Goal: Task Accomplishment & Management: Use online tool/utility

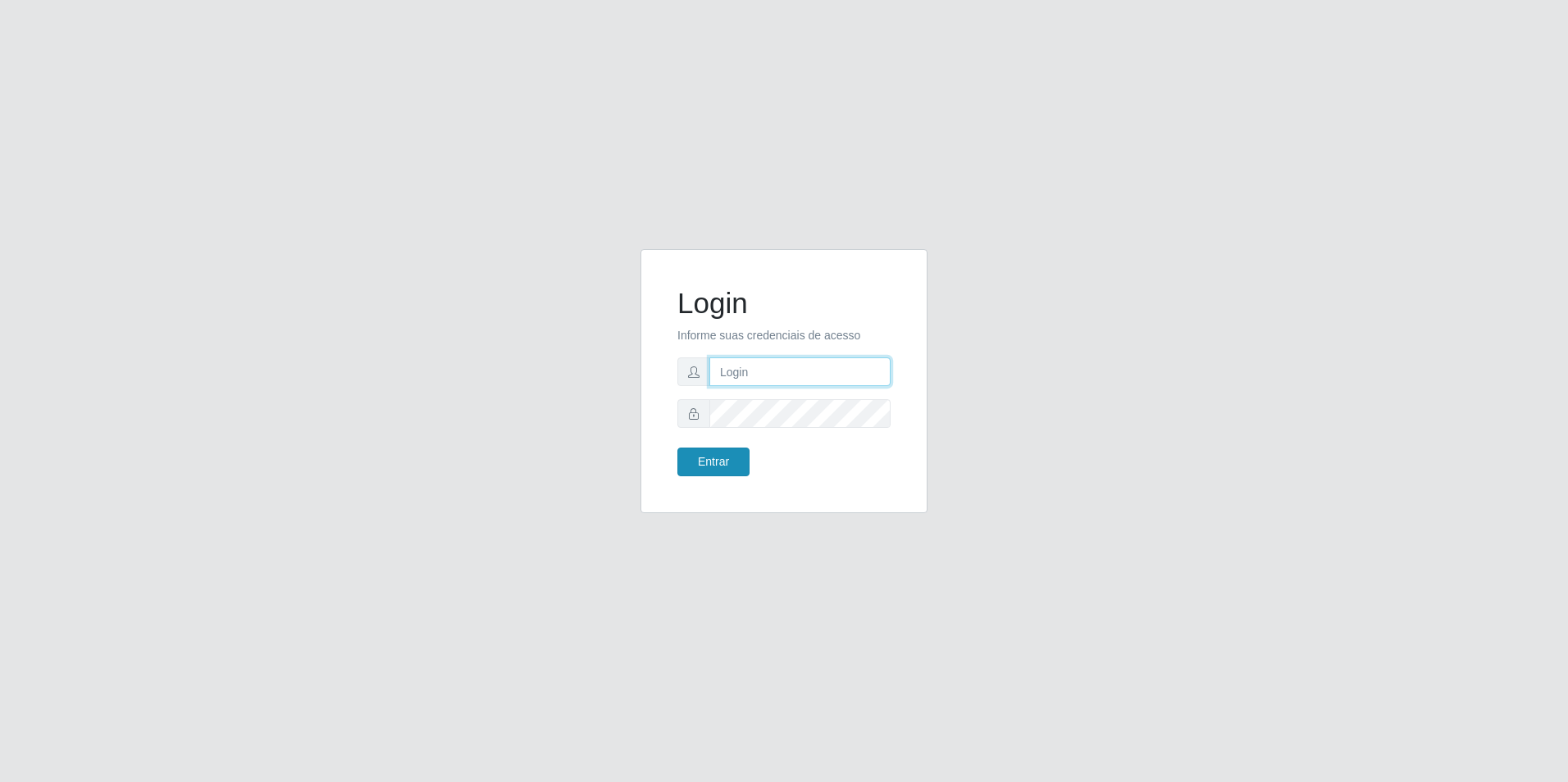
type input "[EMAIL_ADDRESS][DOMAIN_NAME]"
click at [705, 465] on button "Entrar" at bounding box center [713, 462] width 72 height 29
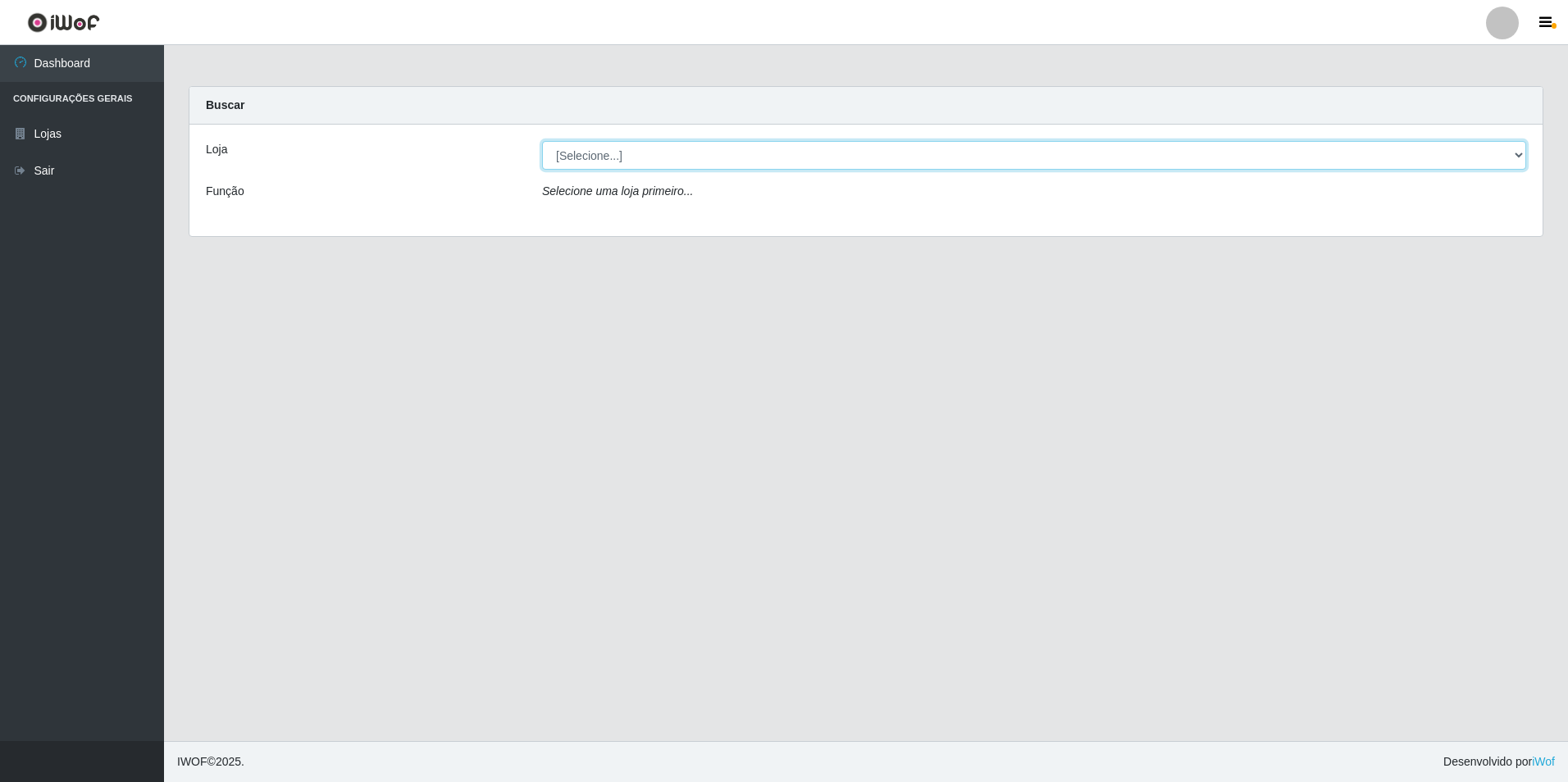
click at [1518, 150] on select "[Selecione...] Extrabom - Loja 57 Anchieta" at bounding box center [1034, 155] width 984 height 29
select select "470"
click at [542, 141] on select "[Selecione...] Extrabom - Loja 57 Anchieta" at bounding box center [1034, 155] width 984 height 29
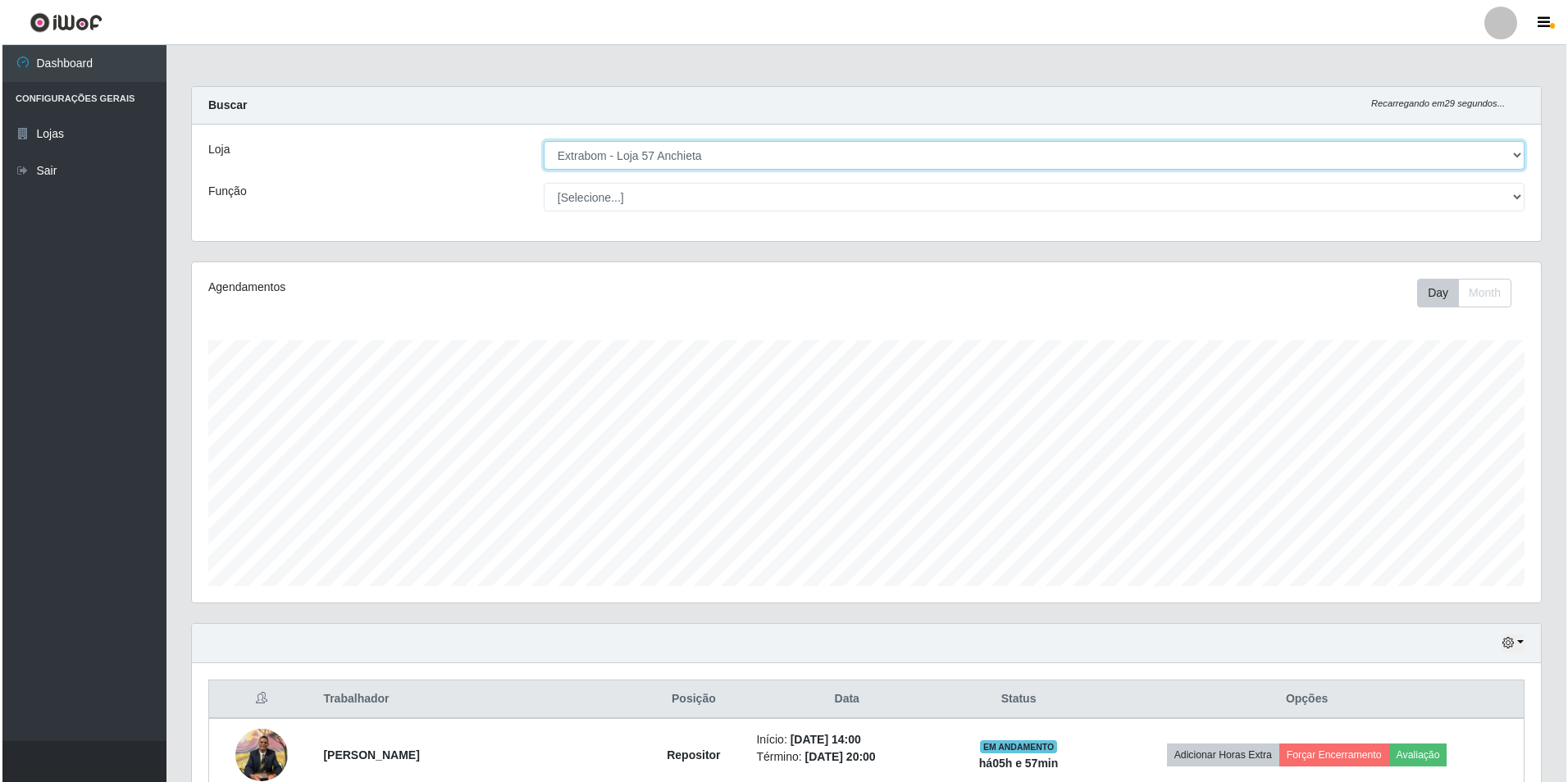
scroll to position [307, 0]
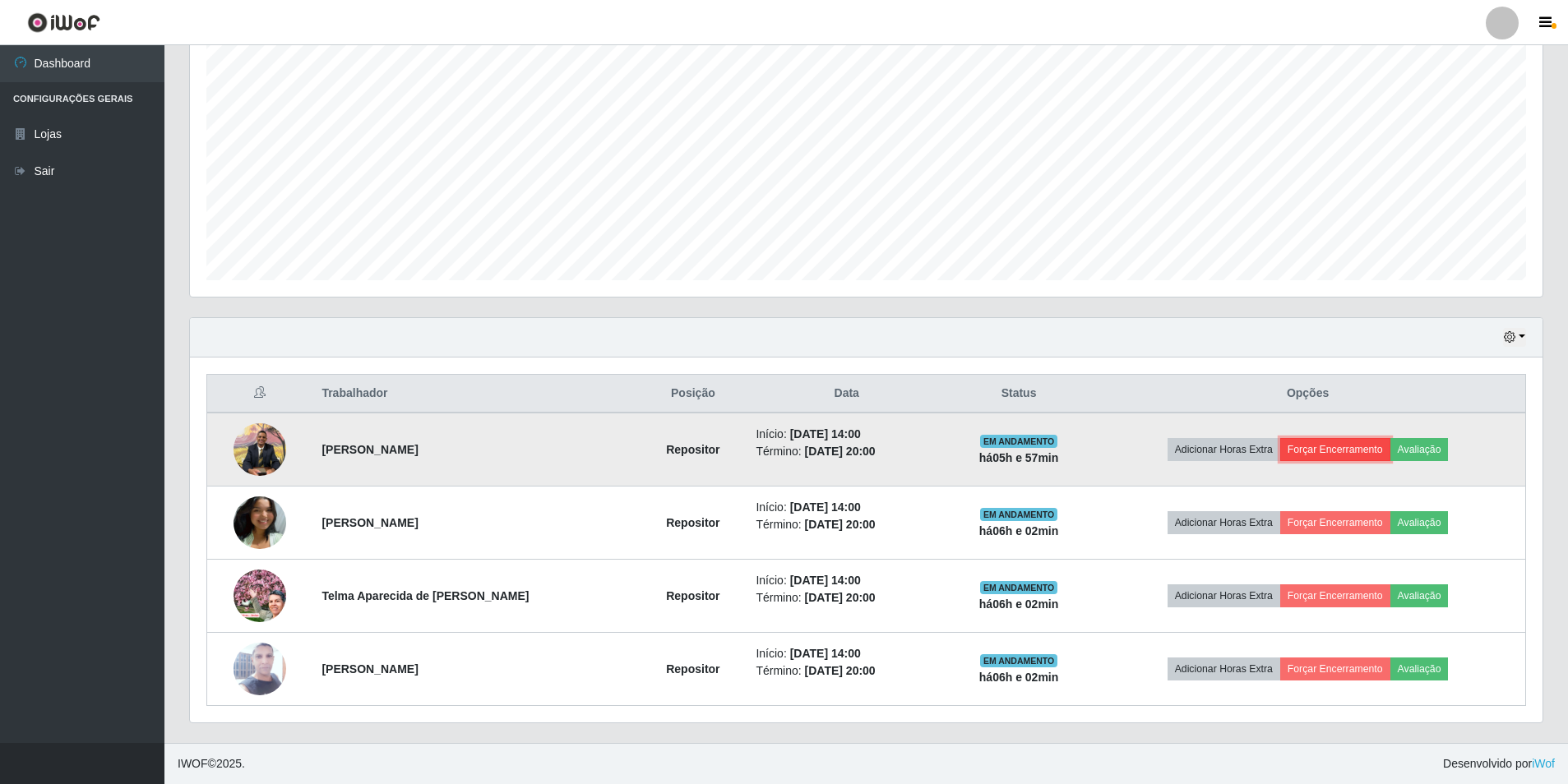
click at [1356, 444] on button "Forçar Encerramento" at bounding box center [1335, 450] width 110 height 23
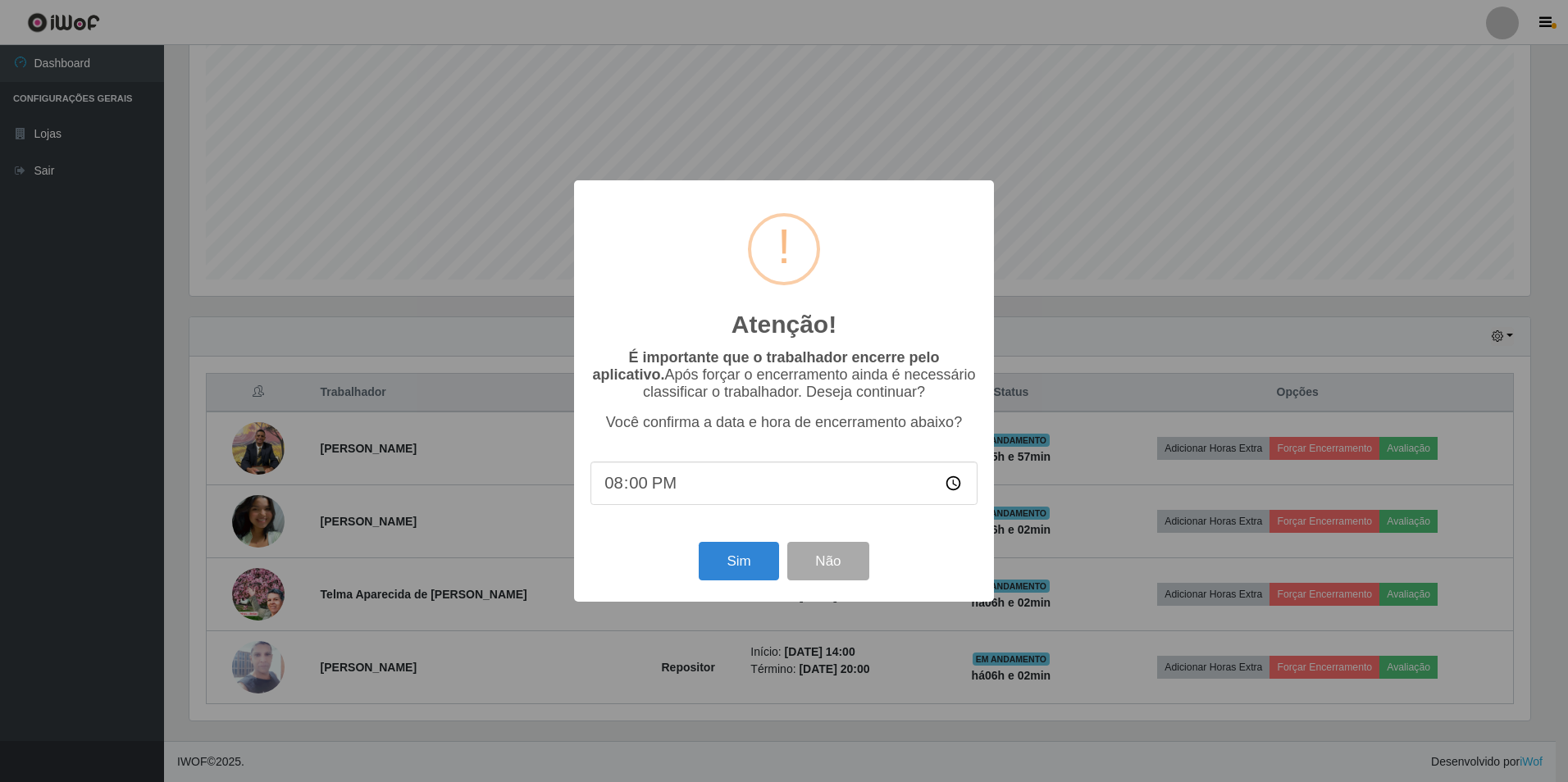
click at [645, 483] on input "20:00" at bounding box center [784, 484] width 387 height 43
type input "20:00"
click at [732, 568] on button "Sim" at bounding box center [739, 561] width 80 height 38
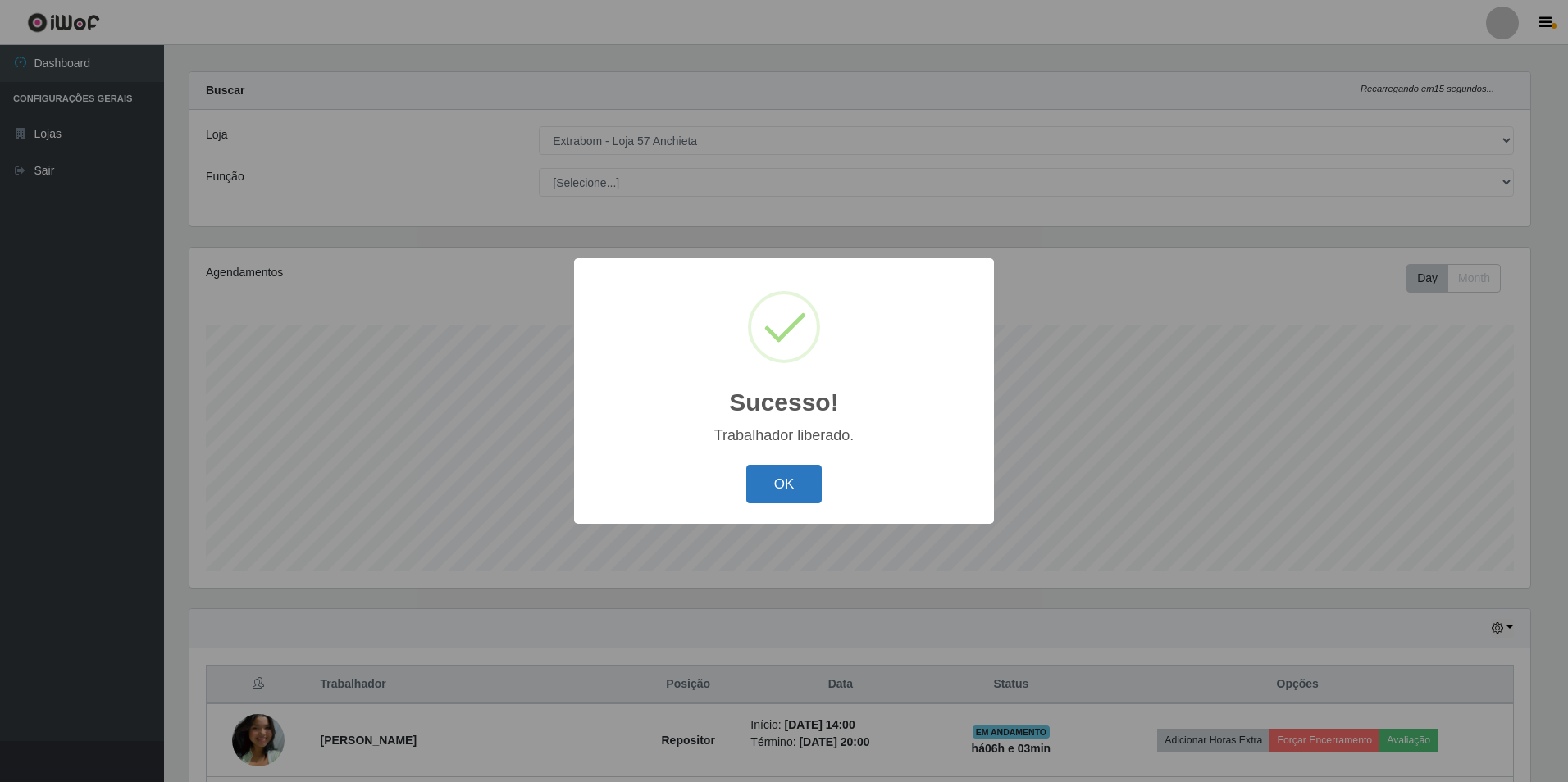
click at [783, 482] on button "OK" at bounding box center [784, 484] width 76 height 38
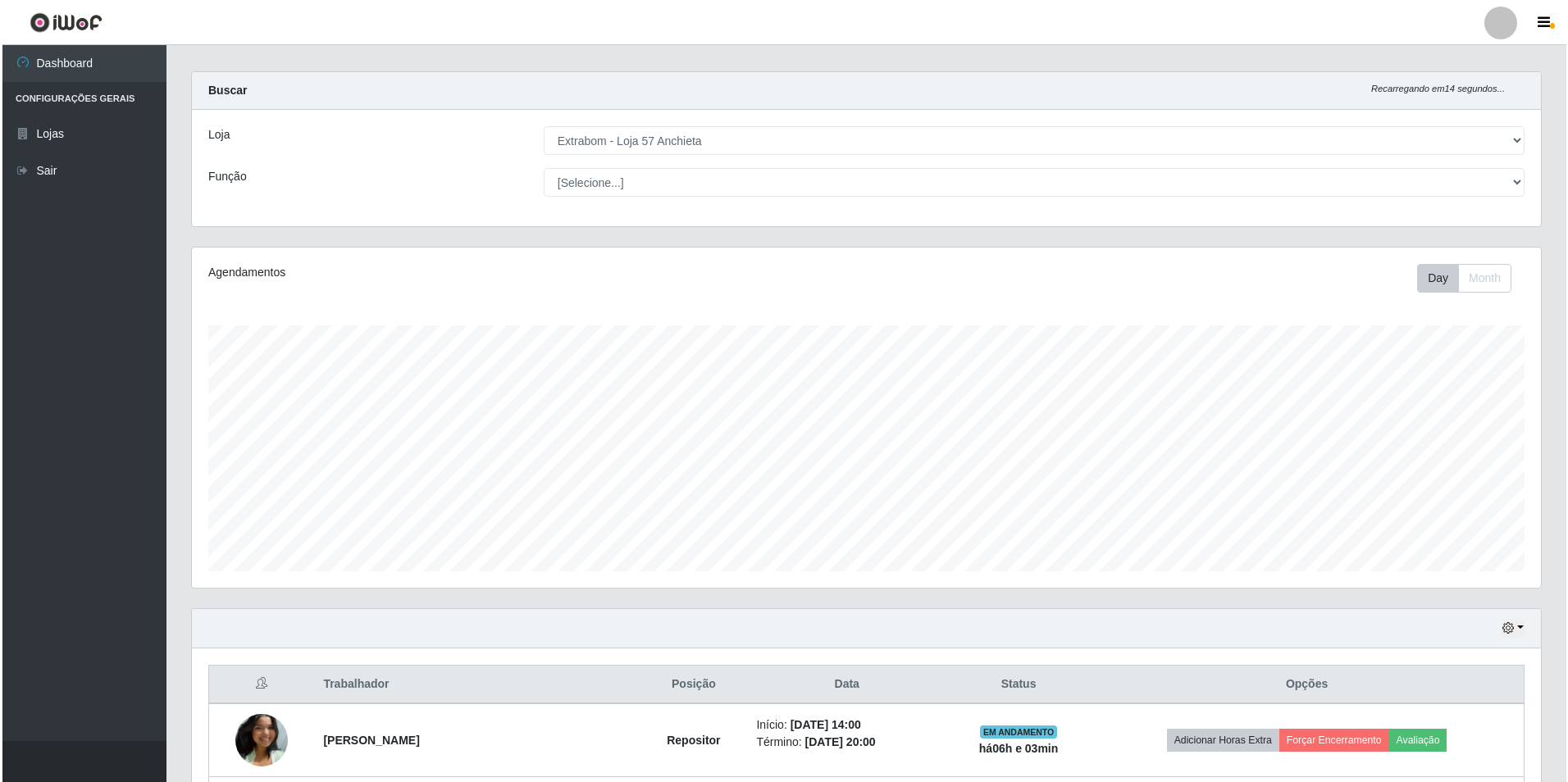
scroll to position [234, 0]
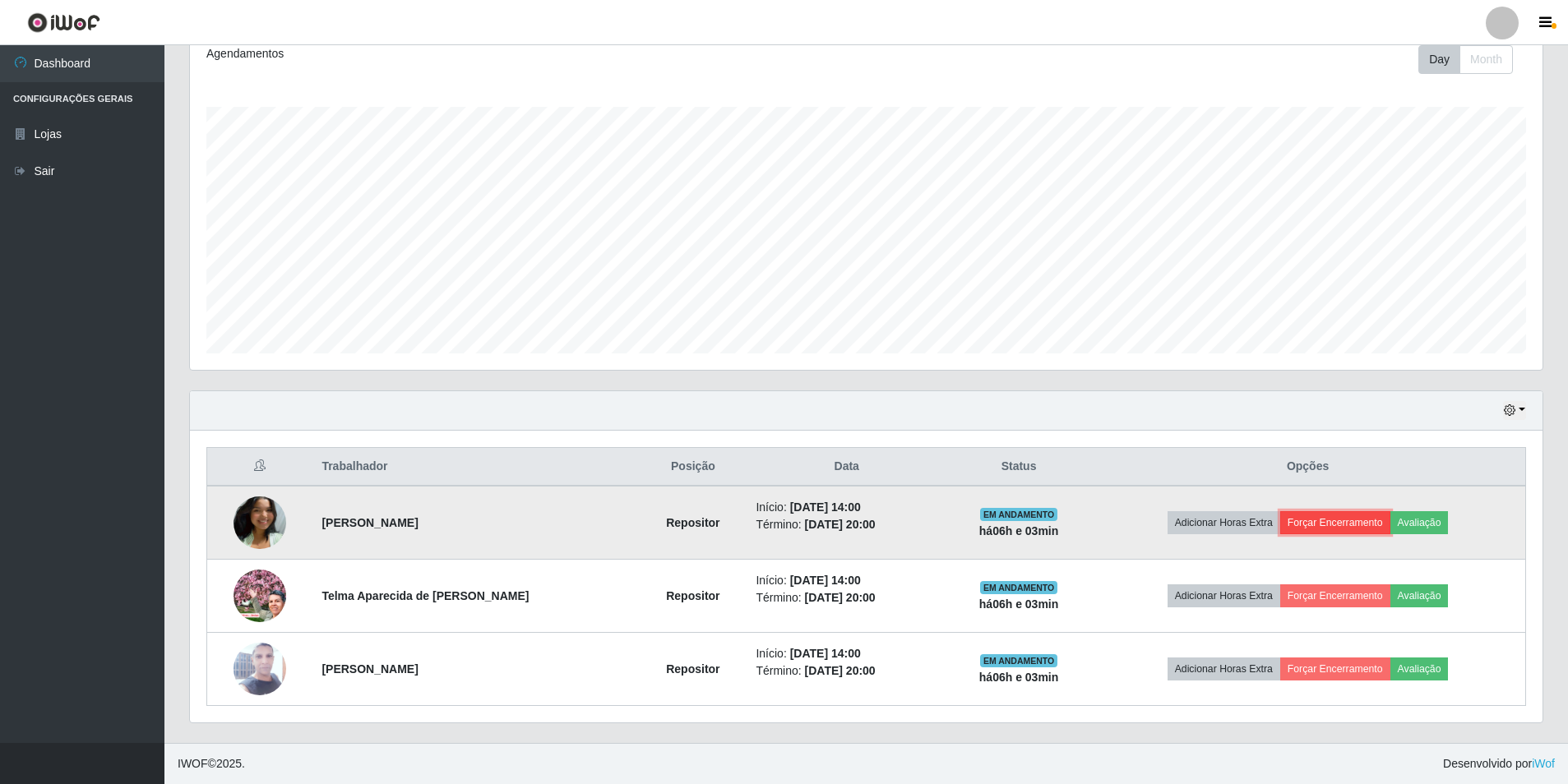
click at [1305, 518] on button "Forçar Encerramento" at bounding box center [1335, 523] width 110 height 23
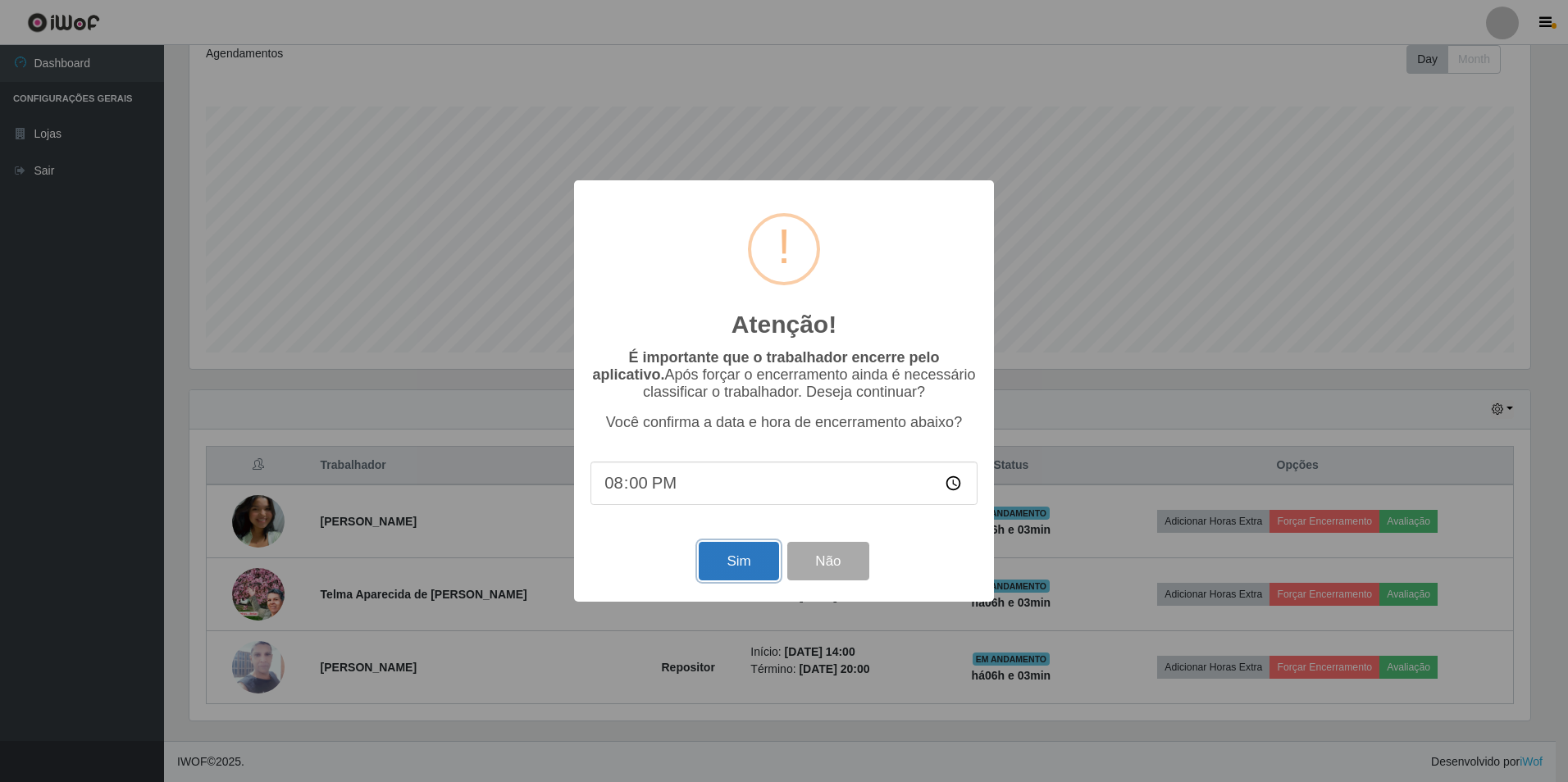
click at [742, 558] on button "Sim" at bounding box center [739, 561] width 80 height 38
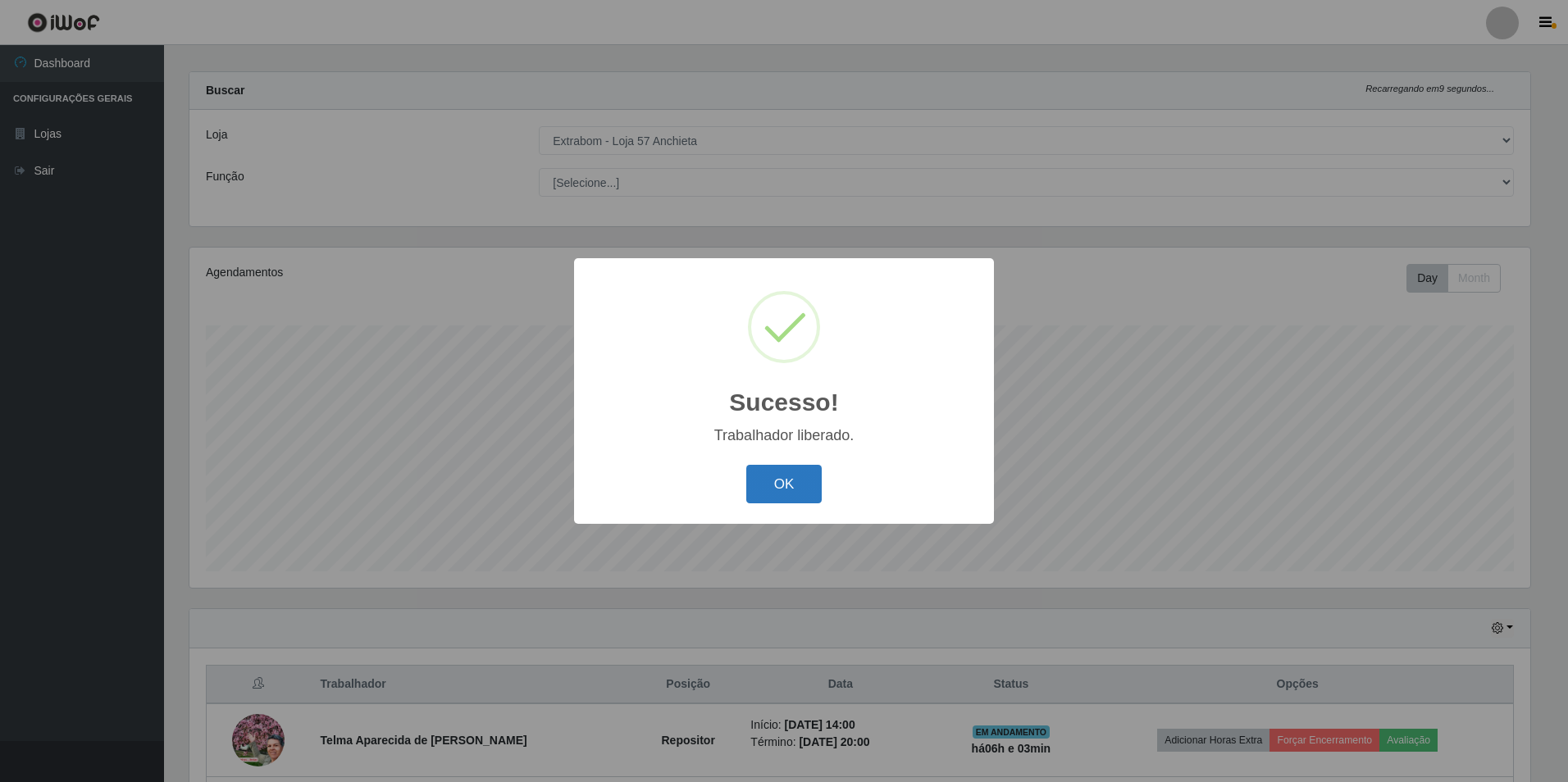
click at [807, 488] on button "OK" at bounding box center [784, 484] width 76 height 38
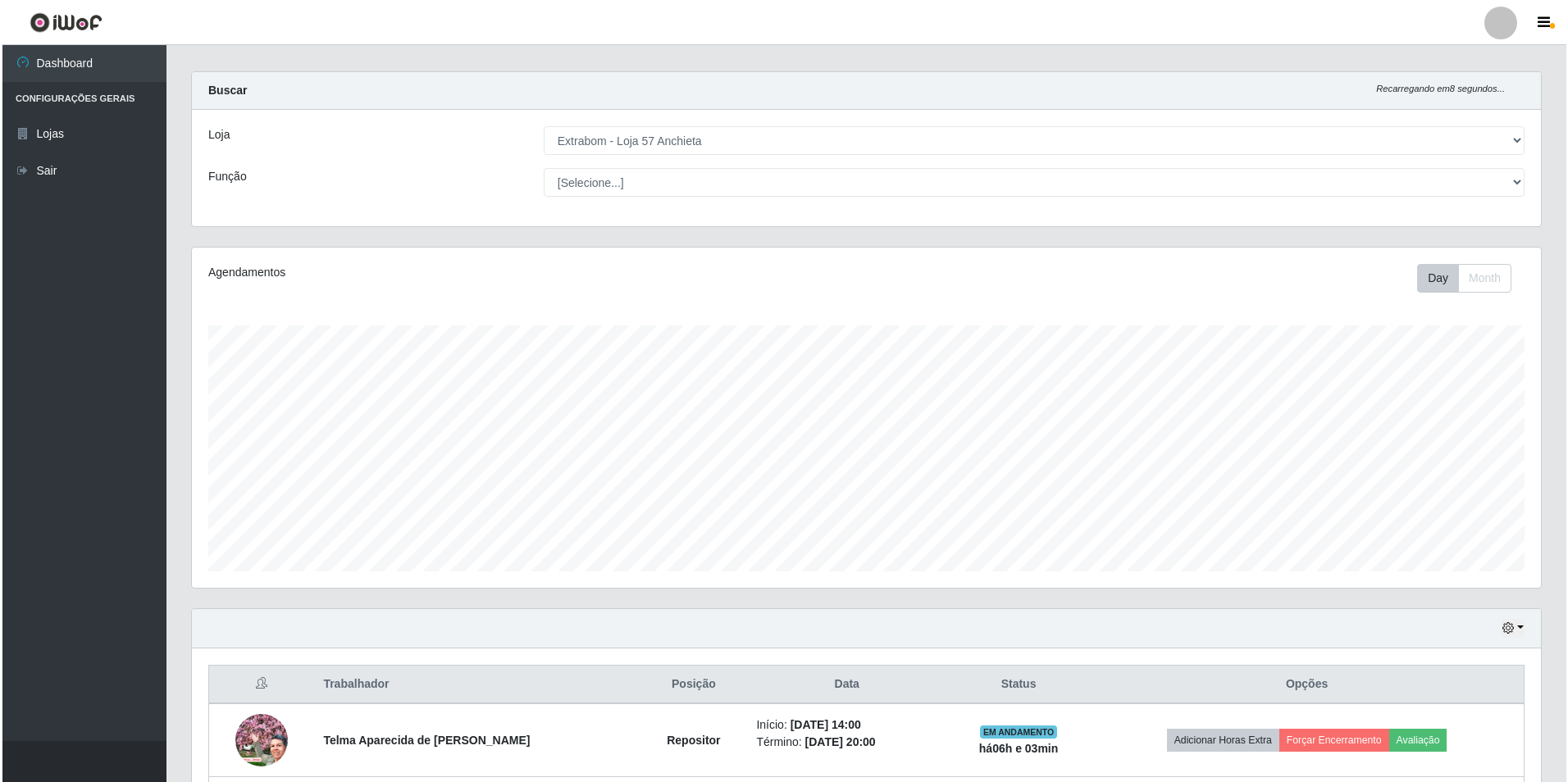
scroll to position [160, 0]
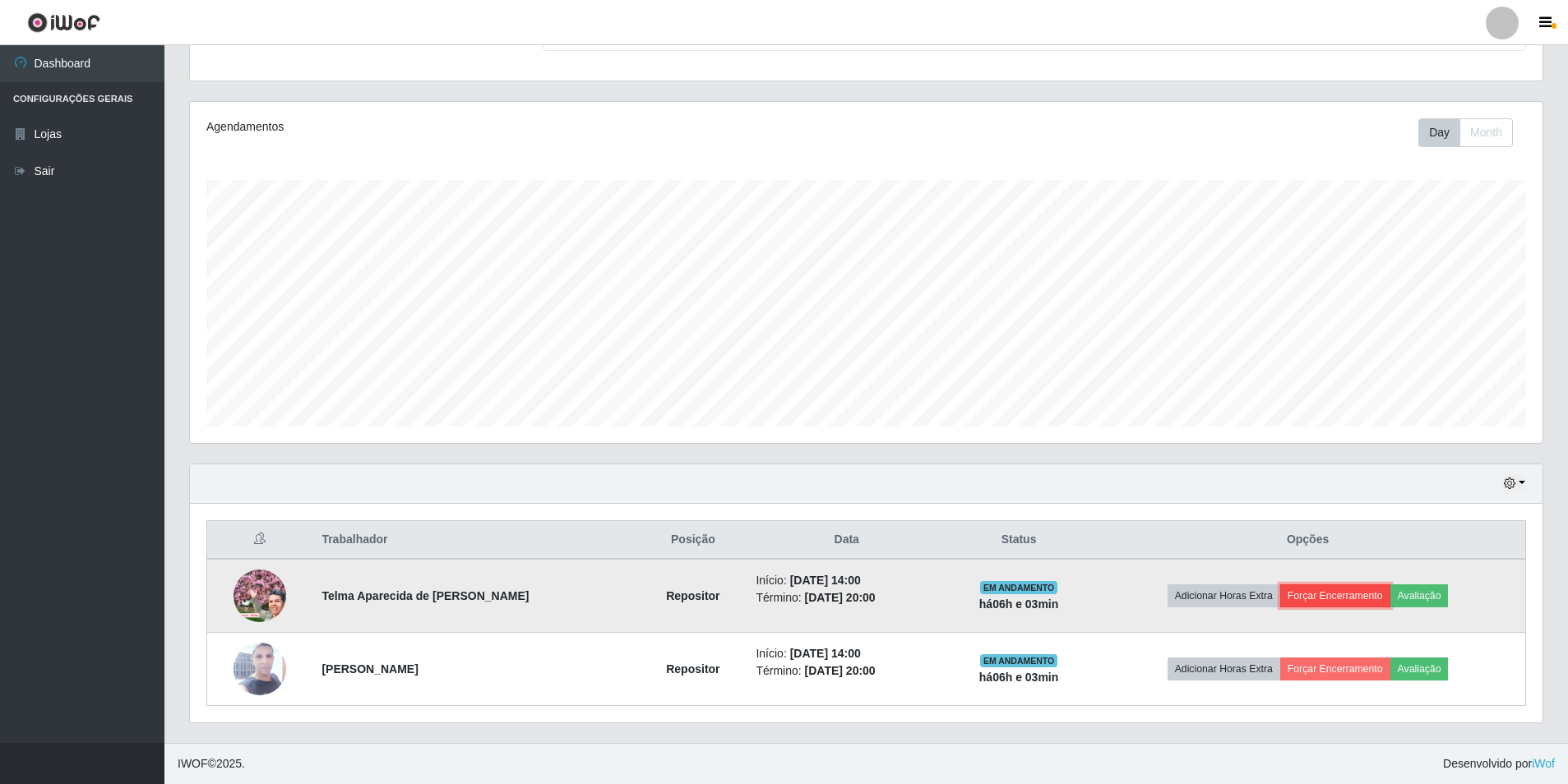
click at [1333, 590] on button "Forçar Encerramento" at bounding box center [1335, 597] width 110 height 23
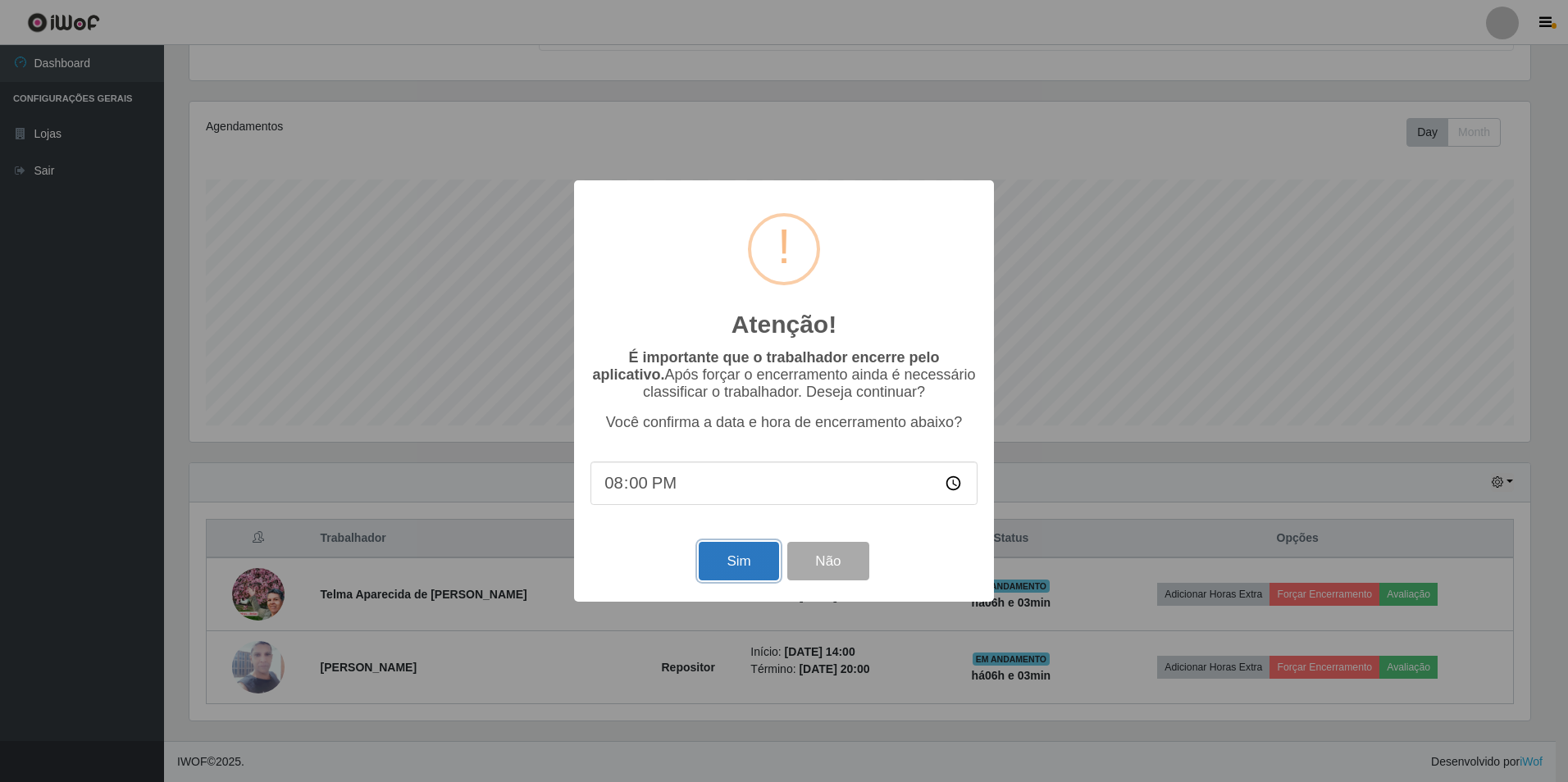
click at [765, 577] on button "Sim" at bounding box center [739, 561] width 80 height 38
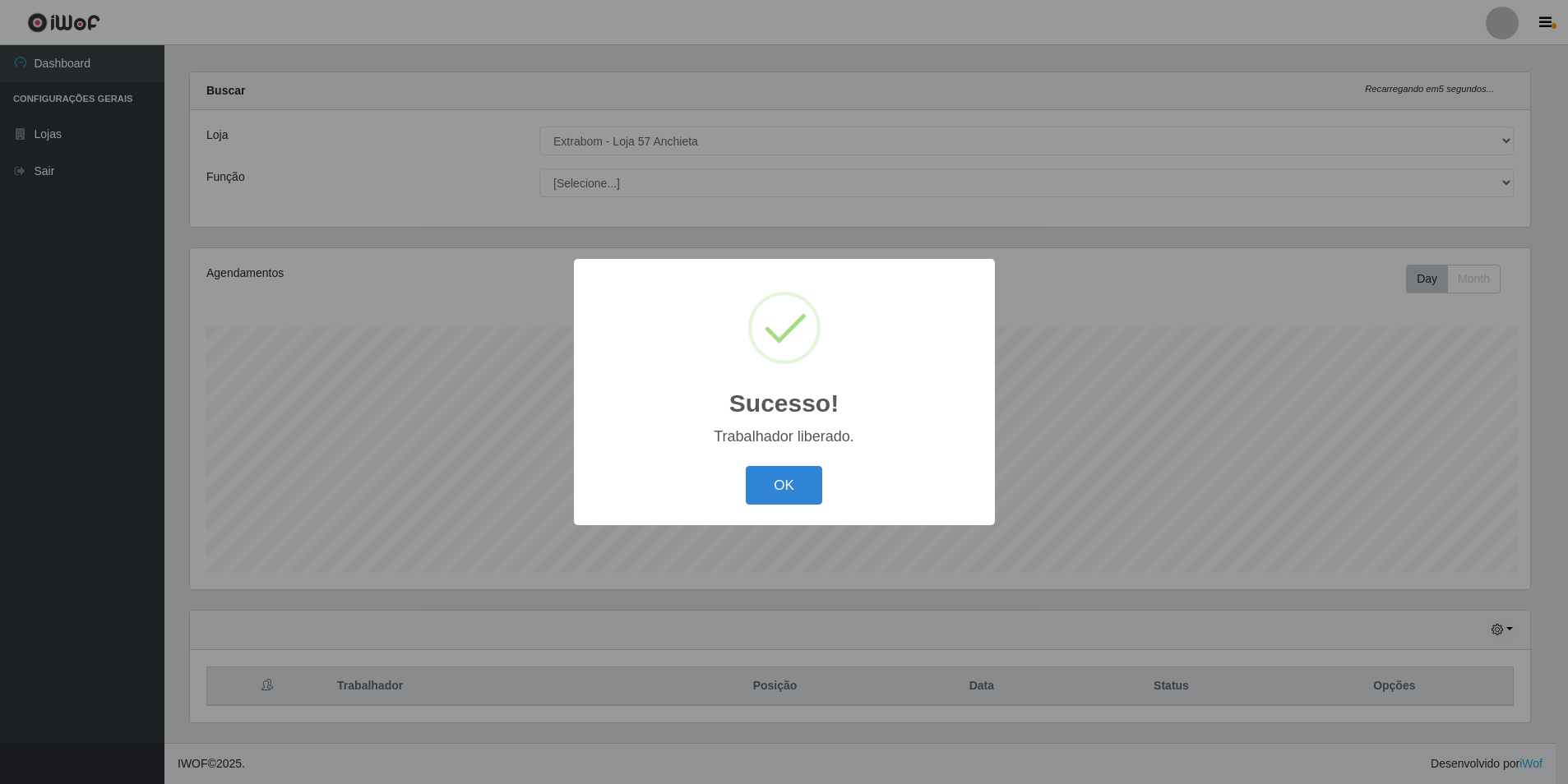
scroll to position [0, 0]
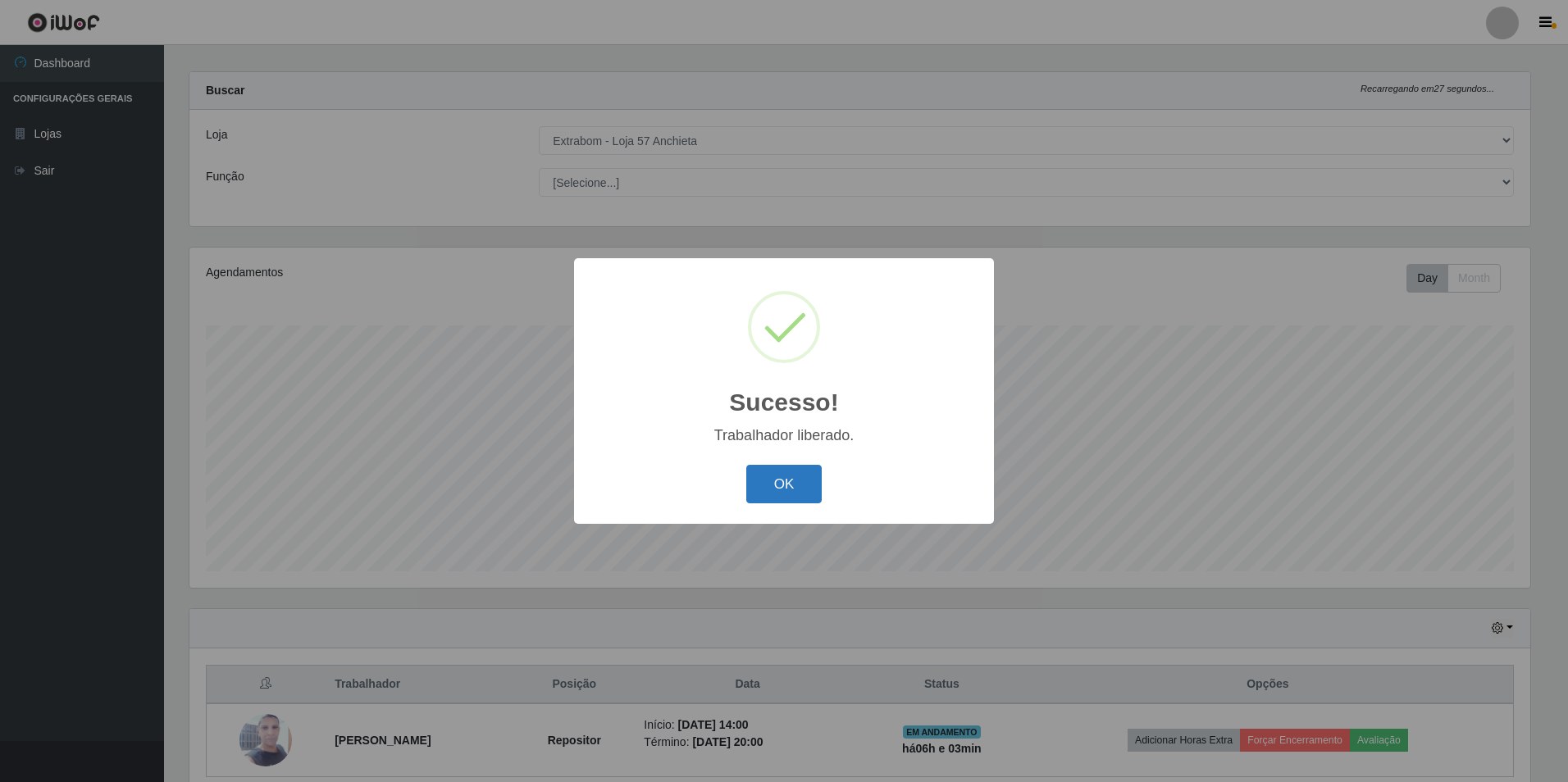
drag, startPoint x: 748, startPoint y: 471, endPoint x: 769, endPoint y: 480, distance: 22.8
click at [761, 475] on button "OK" at bounding box center [784, 484] width 76 height 38
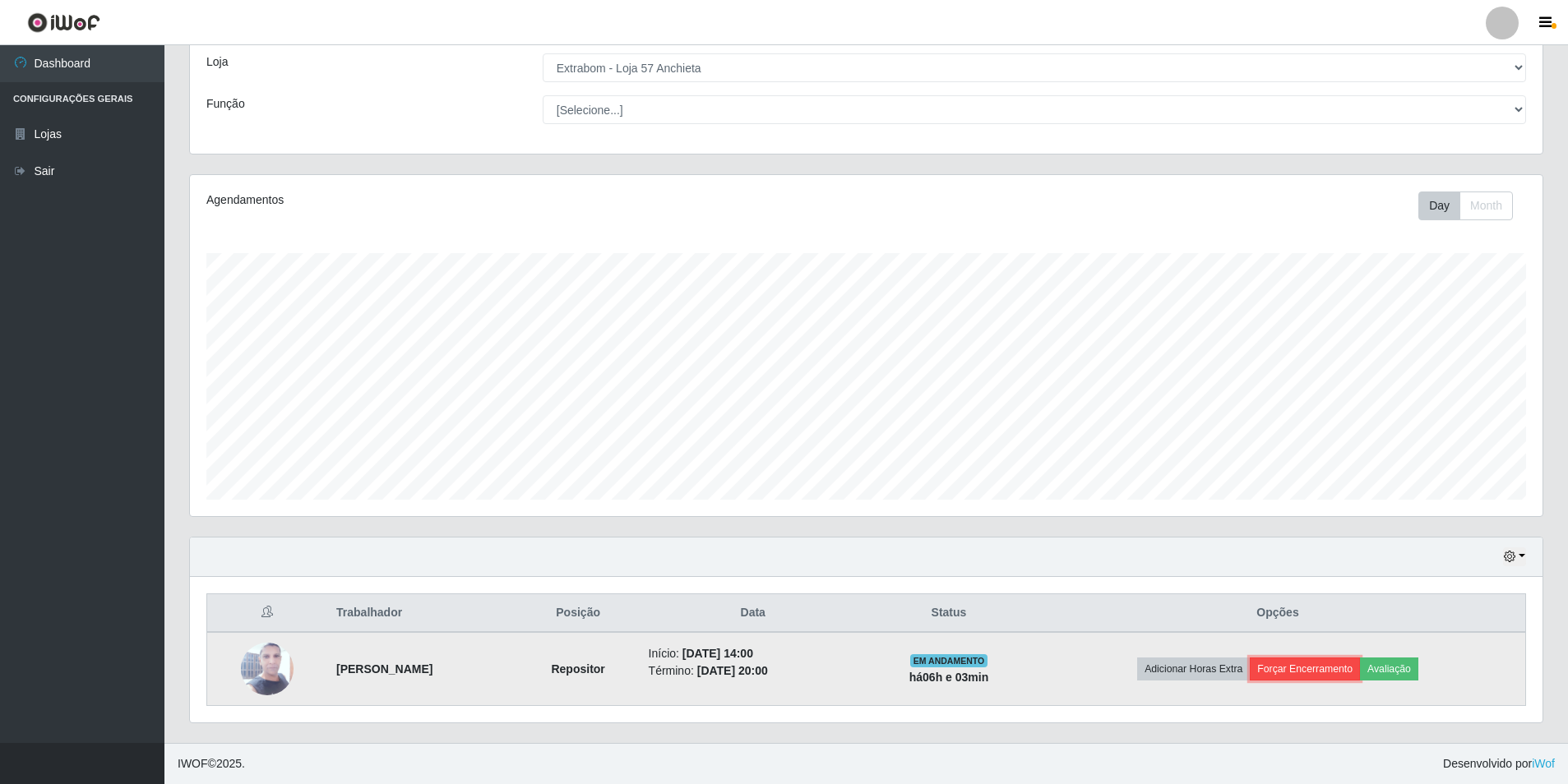
click at [1325, 662] on button "Forçar Encerramento" at bounding box center [1305, 669] width 110 height 23
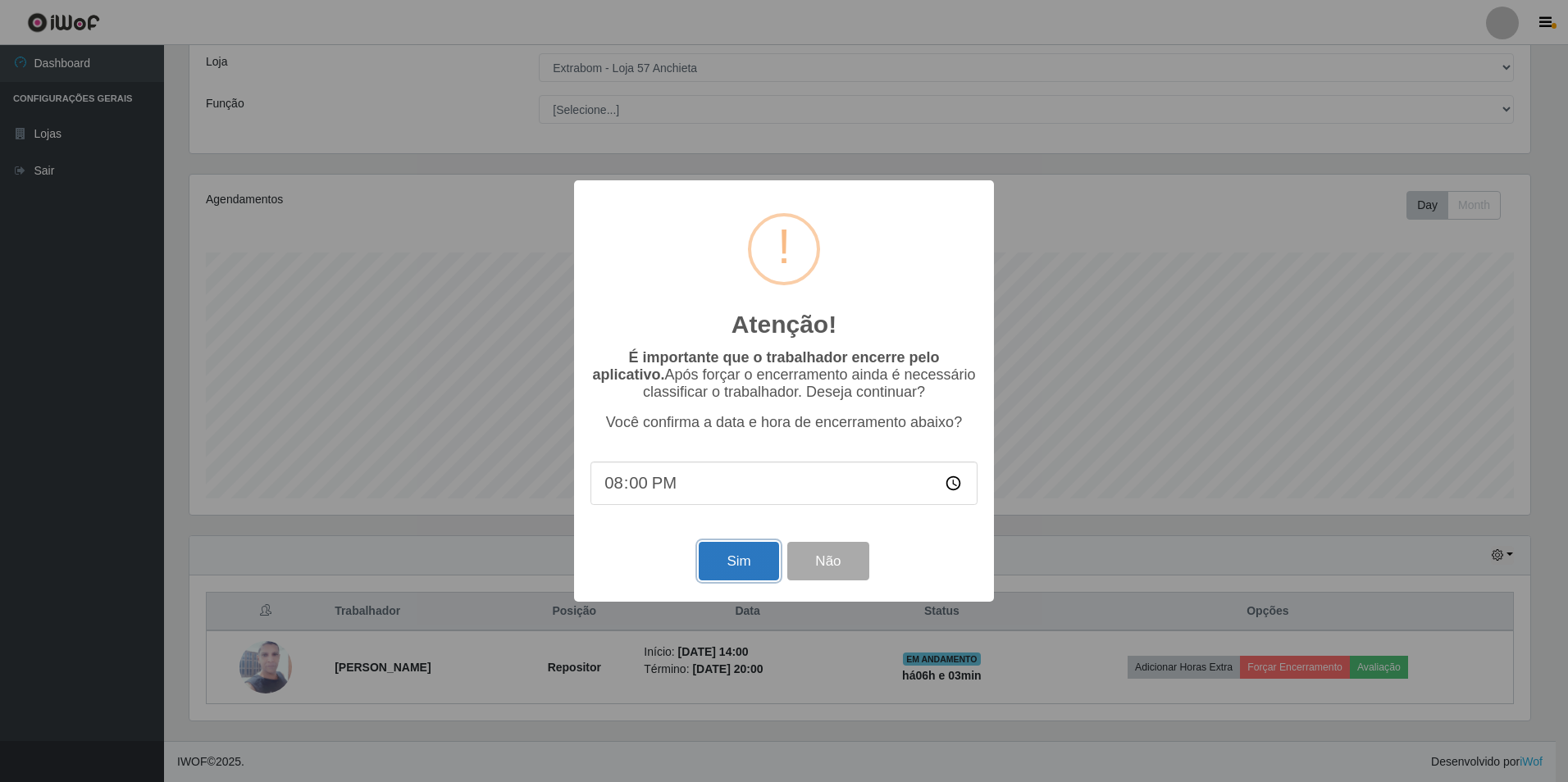
click at [754, 562] on button "Sim" at bounding box center [739, 561] width 80 height 38
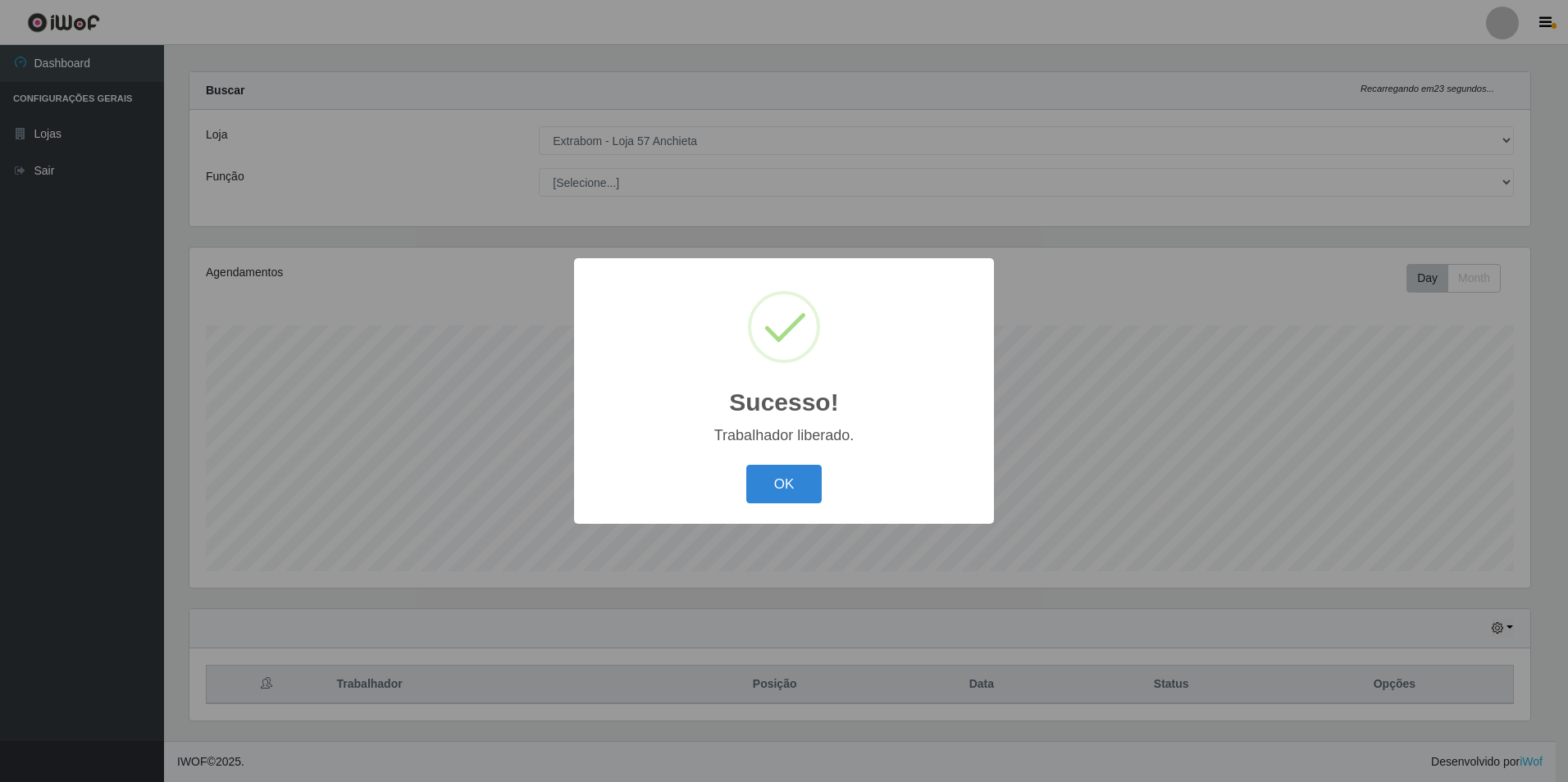
click at [746, 465] on button "OK" at bounding box center [784, 484] width 76 height 38
